Goal: Share content: Share content

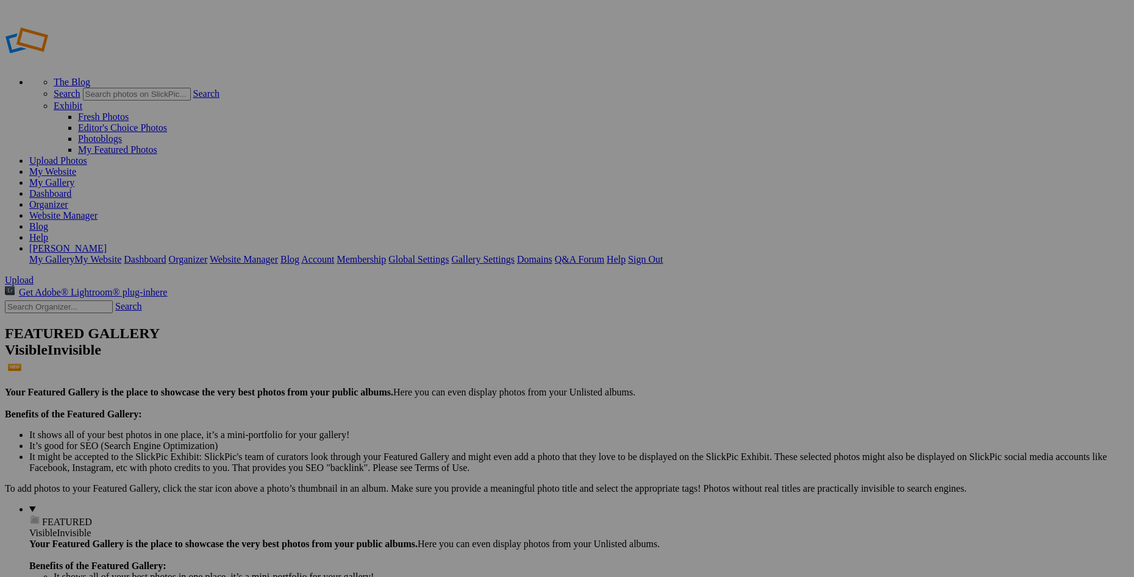
drag, startPoint x: 553, startPoint y: 180, endPoint x: 44, endPoint y: 477, distance: 588.7
drag, startPoint x: 772, startPoint y: 174, endPoint x: 51, endPoint y: 477, distance: 782.4
drag, startPoint x: 667, startPoint y: 174, endPoint x: 54, endPoint y: 474, distance: 682.0
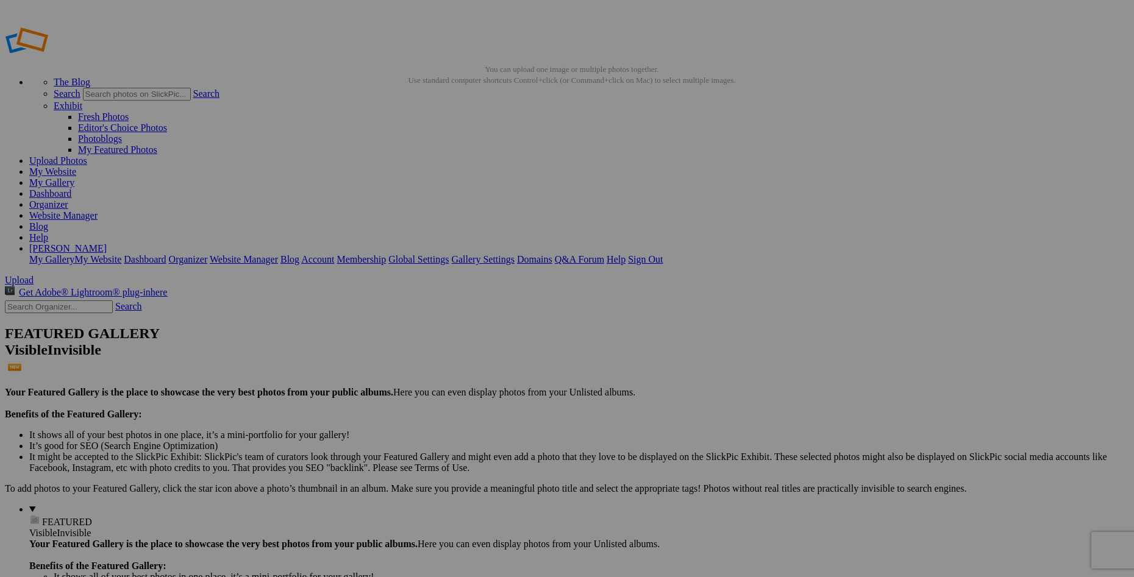
drag, startPoint x: 353, startPoint y: 168, endPoint x: 190, endPoint y: 150, distance: 164.3
drag, startPoint x: 467, startPoint y: 176, endPoint x: 165, endPoint y: 152, distance: 303.2
drag, startPoint x: 347, startPoint y: 172, endPoint x: 65, endPoint y: 475, distance: 414.5
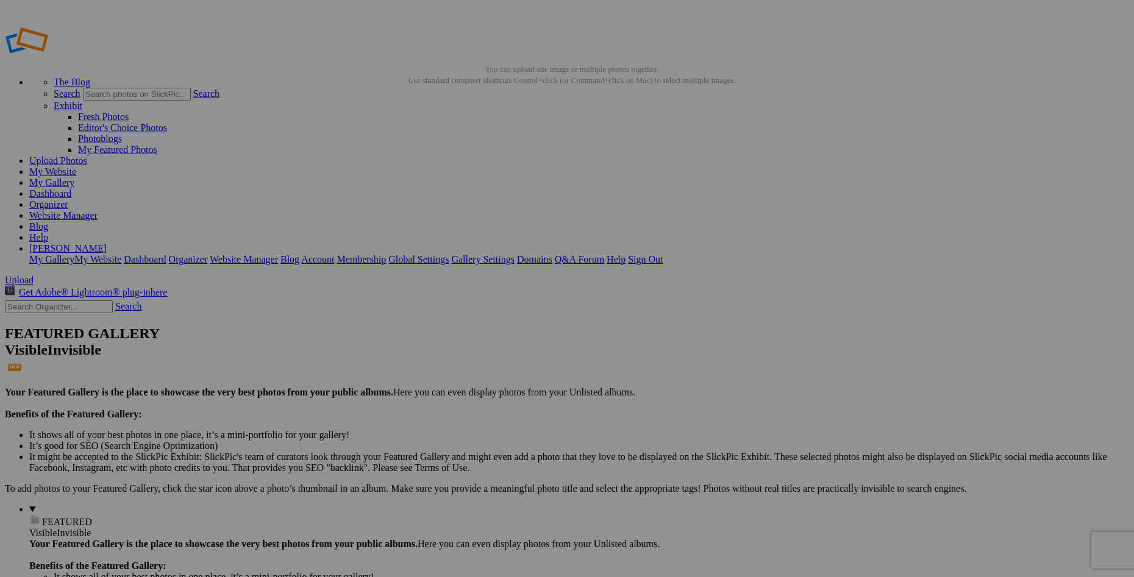
drag, startPoint x: 221, startPoint y: 172, endPoint x: 635, endPoint y: 152, distance: 414.4
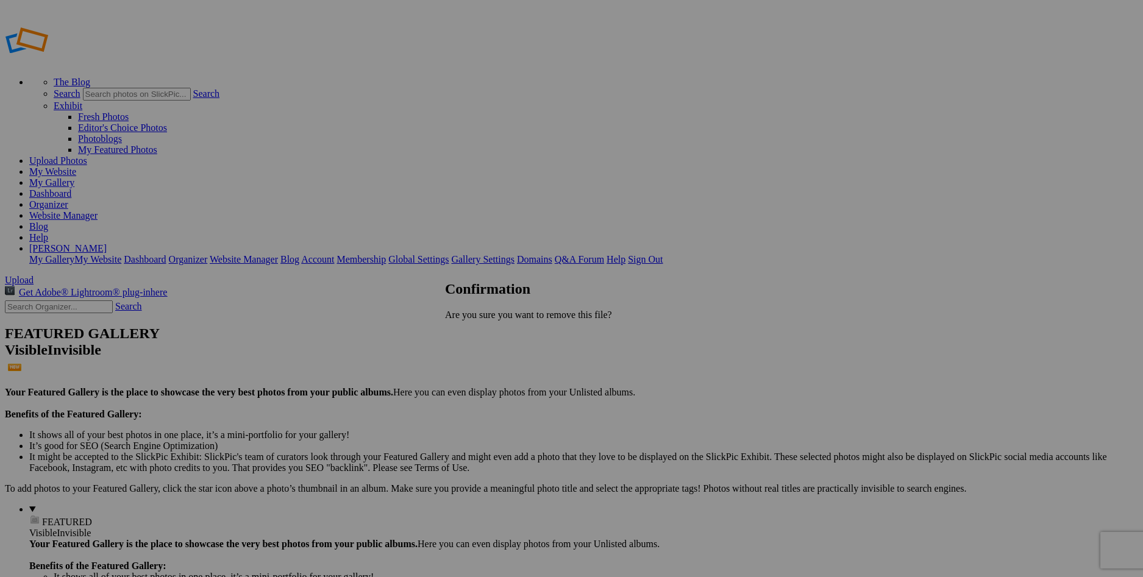
click at [486, 332] on span "Yes" at bounding box center [479, 335] width 14 height 10
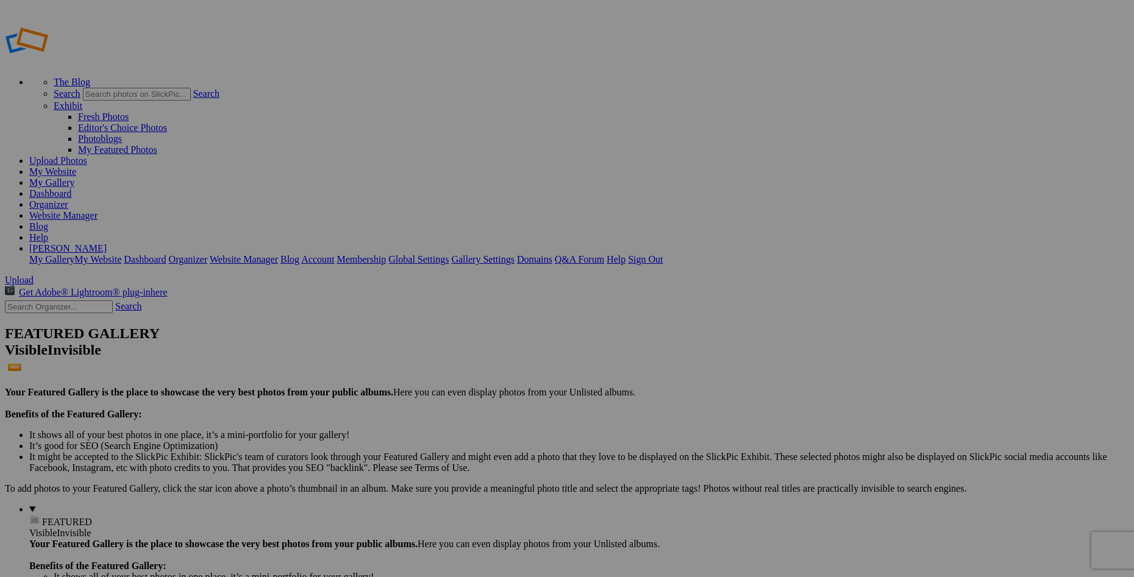
click at [76, 166] on link "My Website" at bounding box center [52, 171] width 47 height 10
click at [68, 199] on link "Organizer" at bounding box center [48, 204] width 39 height 10
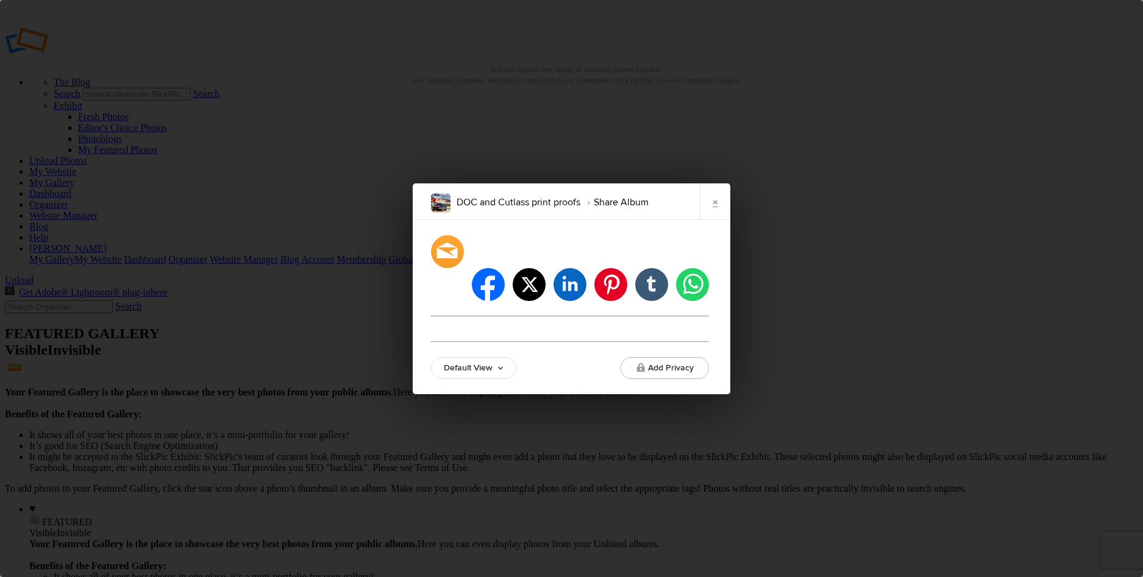
type input "[URL][DOMAIN_NAME]"
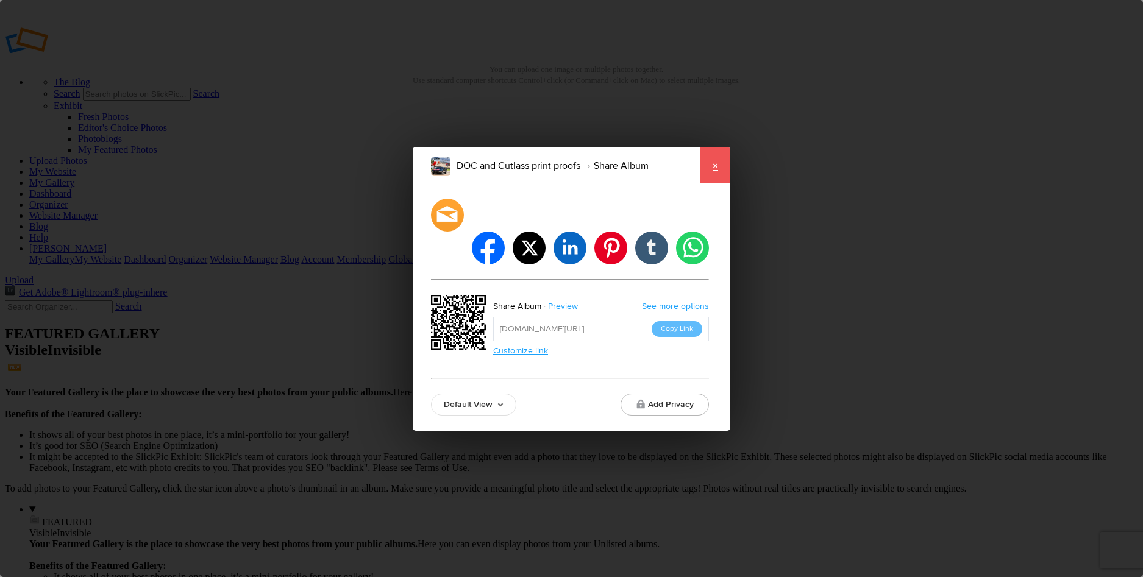
click at [713, 182] on link "×" at bounding box center [715, 165] width 30 height 37
